Goal: Communication & Community: Answer question/provide support

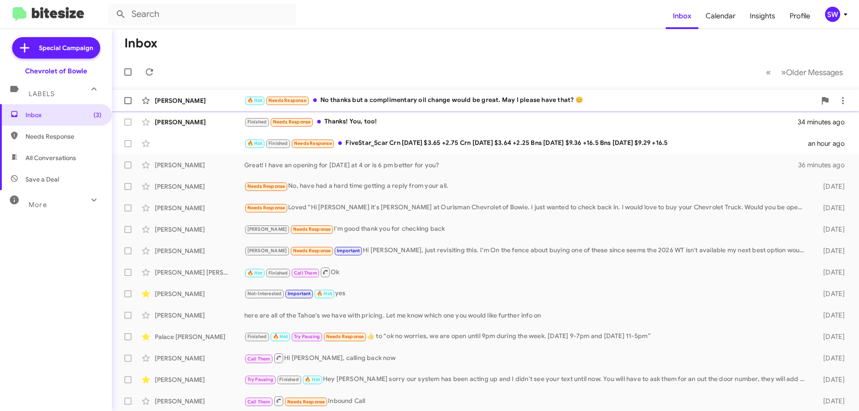
click at [414, 108] on div "[PERSON_NAME] 🔥 Hot Needs Response No thanks but a complimentary oil change wou…" at bounding box center [485, 101] width 733 height 18
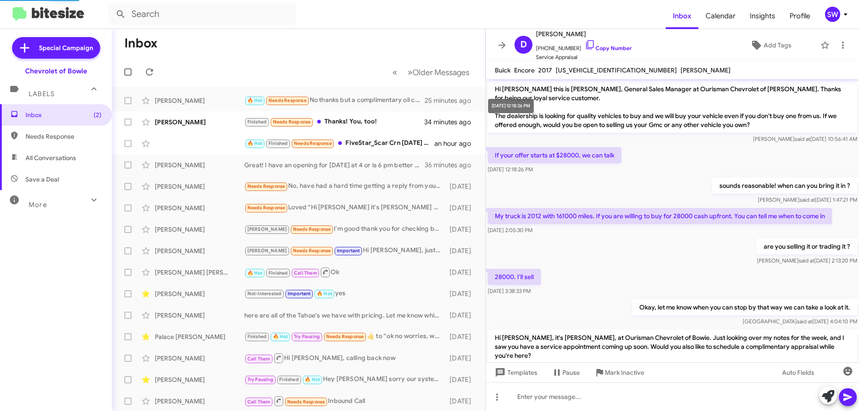
scroll to position [47, 0]
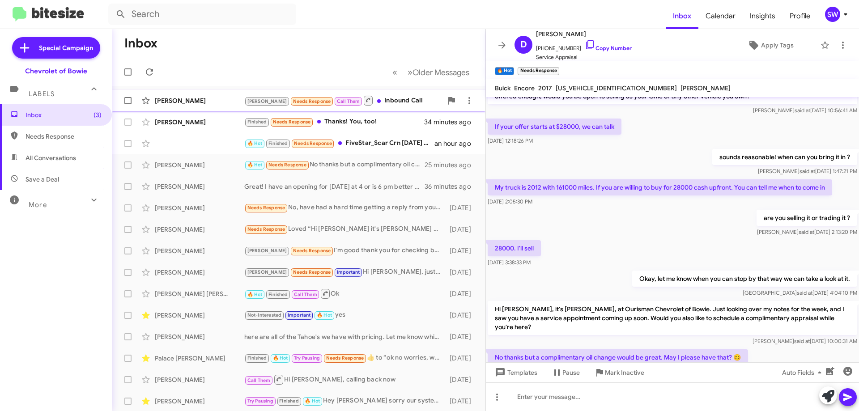
click at [367, 98] on div "[PERSON_NAME] Needs Response Call Them Inbound Call" at bounding box center [343, 100] width 198 height 11
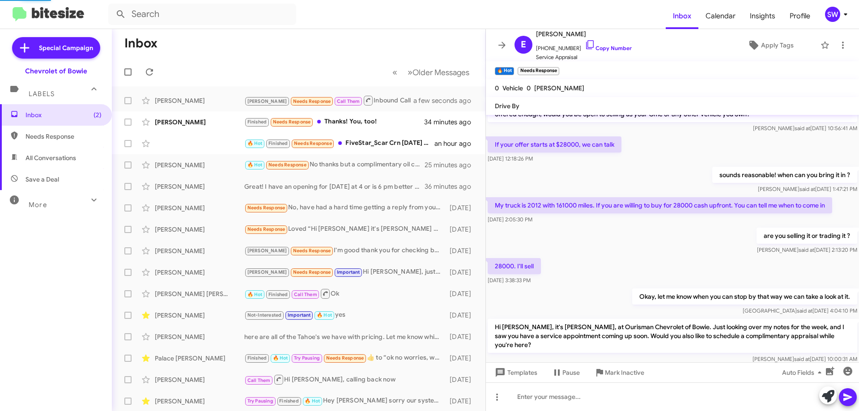
scroll to position [812, 0]
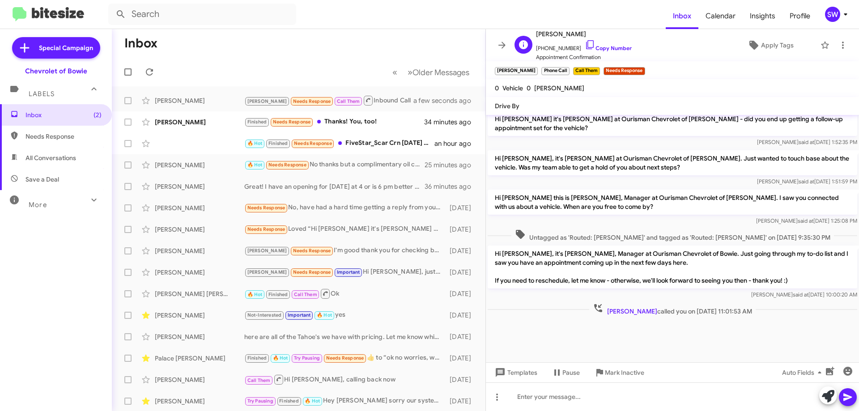
drag, startPoint x: 584, startPoint y: 40, endPoint x: 602, endPoint y: 57, distance: 25.3
click at [585, 41] on icon at bounding box center [590, 44] width 11 height 11
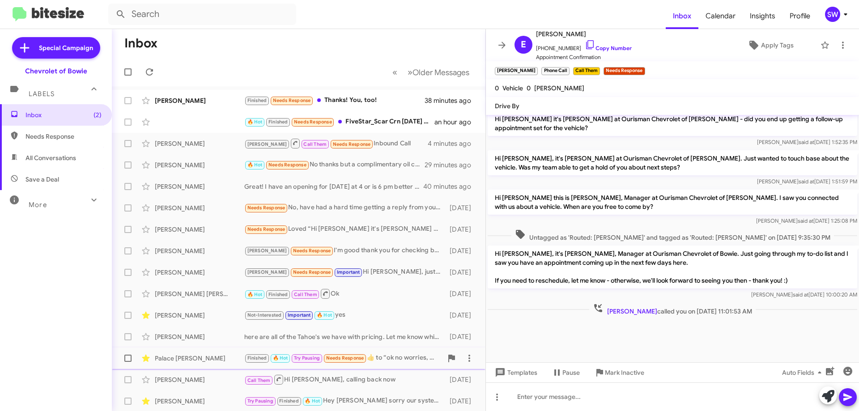
click at [607, 373] on span "Mark Inactive" at bounding box center [624, 373] width 39 height 16
